Goal: Task Accomplishment & Management: Manage account settings

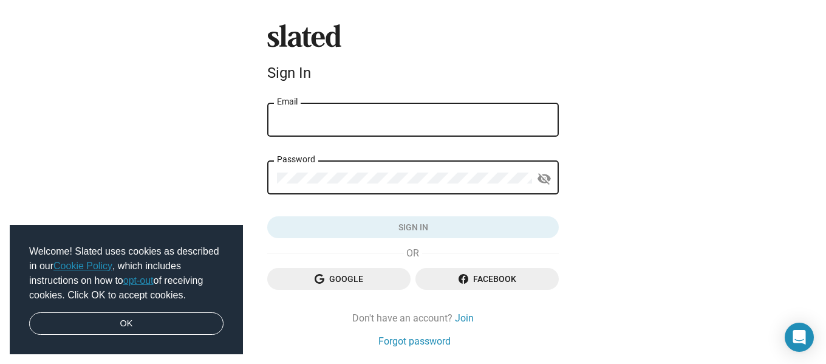
click at [321, 117] on input "Email" at bounding box center [413, 120] width 272 height 11
type input "[EMAIL_ADDRESS][DOMAIN_NAME]"
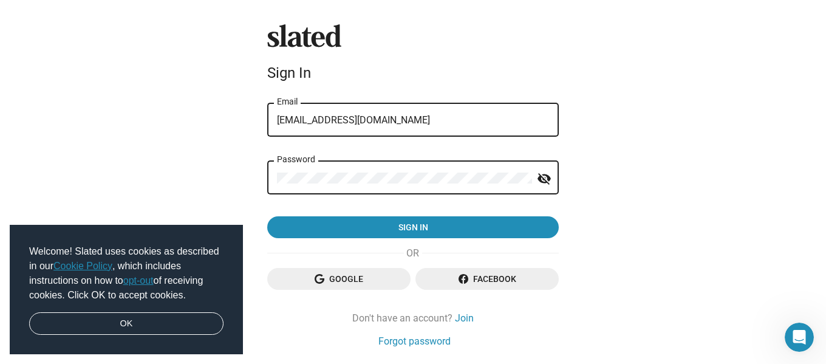
click at [267, 216] on button "Sign in" at bounding box center [412, 227] width 291 height 22
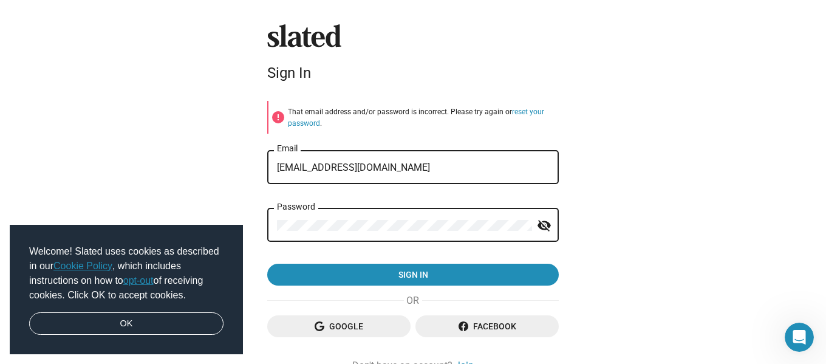
click at [356, 213] on div "Password" at bounding box center [404, 224] width 255 height 36
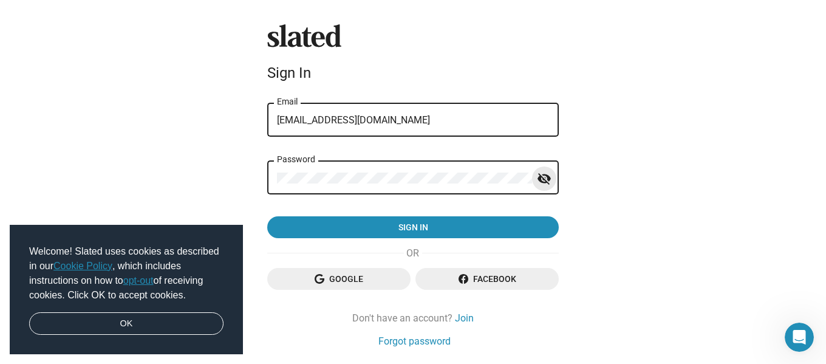
click at [537, 176] on mat-icon "visibility_off" at bounding box center [544, 178] width 15 height 19
click at [446, 118] on input "[EMAIL_ADDRESS][DOMAIN_NAME]" at bounding box center [413, 120] width 272 height 11
drag, startPoint x: 448, startPoint y: 119, endPoint x: 248, endPoint y: 111, distance: 200.0
click at [248, 111] on div "Slated Sign In [EMAIL_ADDRESS][DOMAIN_NAME] Email Password visibility Sign in G…" at bounding box center [413, 201] width 826 height 403
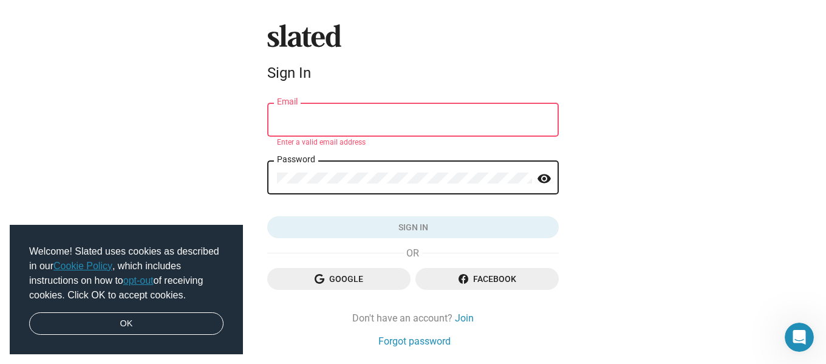
click at [159, 181] on div "Slated Sign In Email Enter a valid email address Password visibility Sign in Go…" at bounding box center [413, 201] width 826 height 403
